Goal: Find specific page/section: Find specific page/section

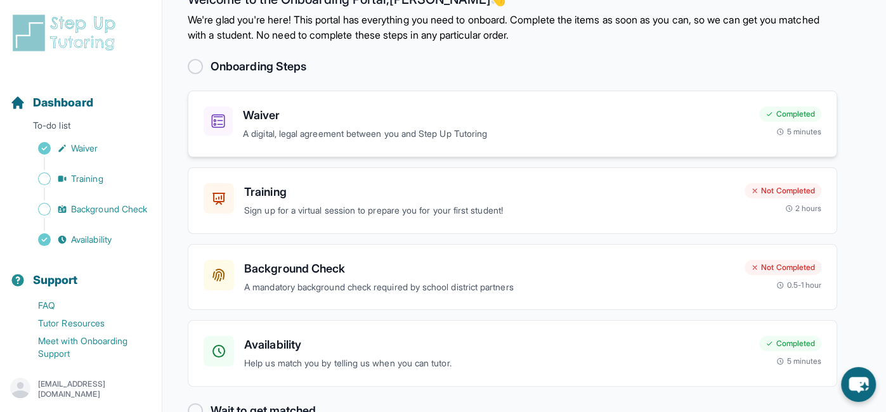
scroll to position [65, 0]
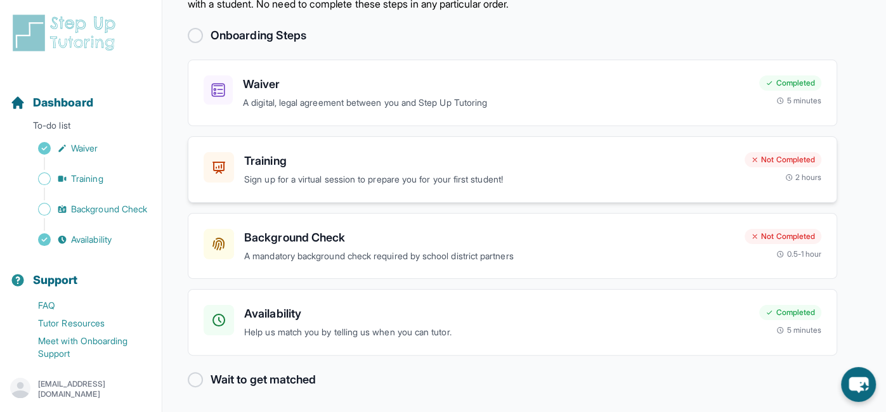
click at [623, 167] on h3 "Training" at bounding box center [489, 161] width 490 height 18
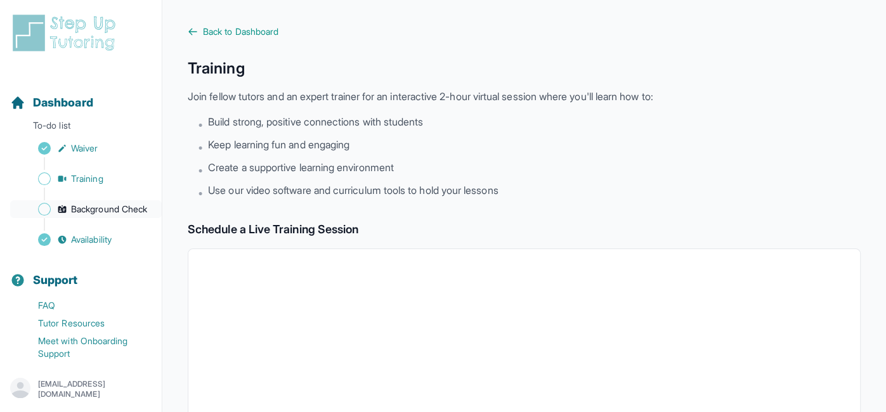
click at [106, 207] on span "Background Check" at bounding box center [109, 209] width 76 height 13
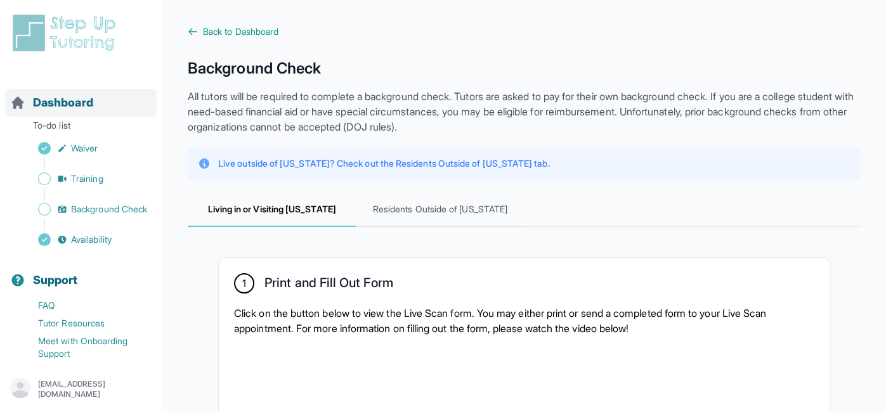
click at [61, 99] on span "Dashboard" at bounding box center [63, 103] width 60 height 18
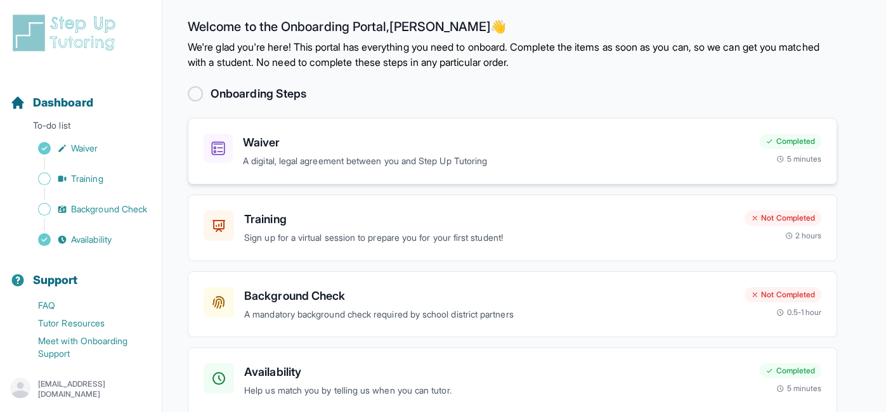
scroll to position [8, 0]
